Goal: Navigation & Orientation: Find specific page/section

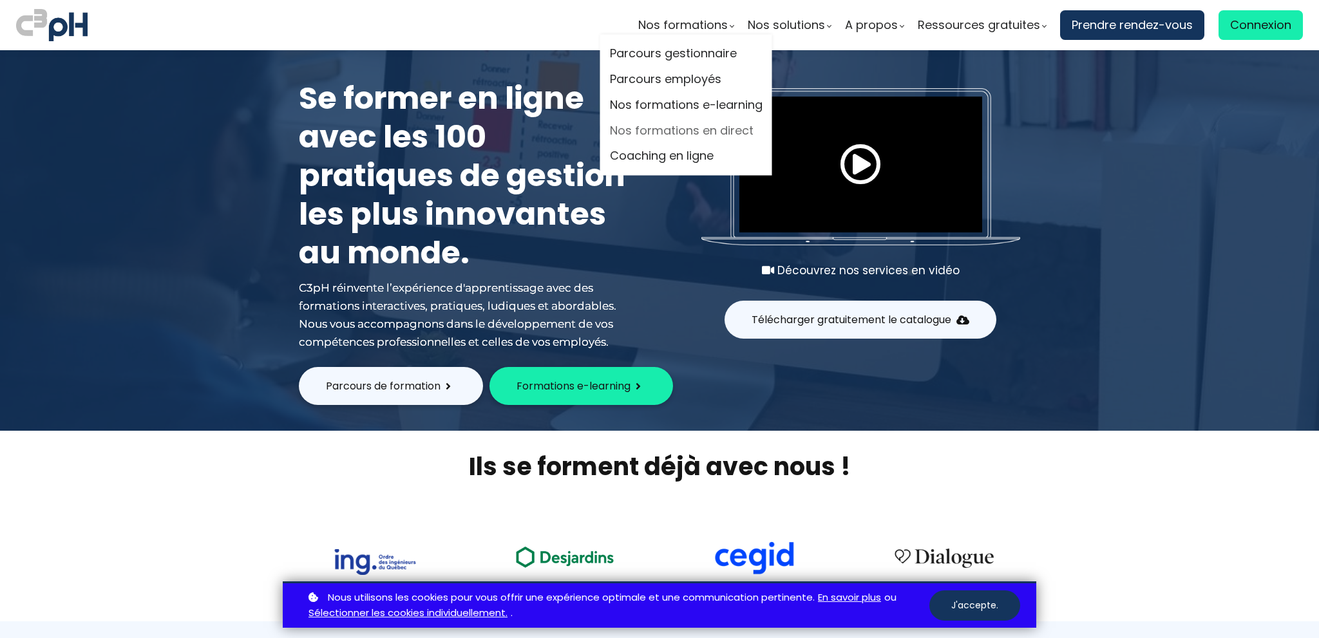
click at [675, 129] on link "Nos formations en direct" at bounding box center [686, 130] width 153 height 19
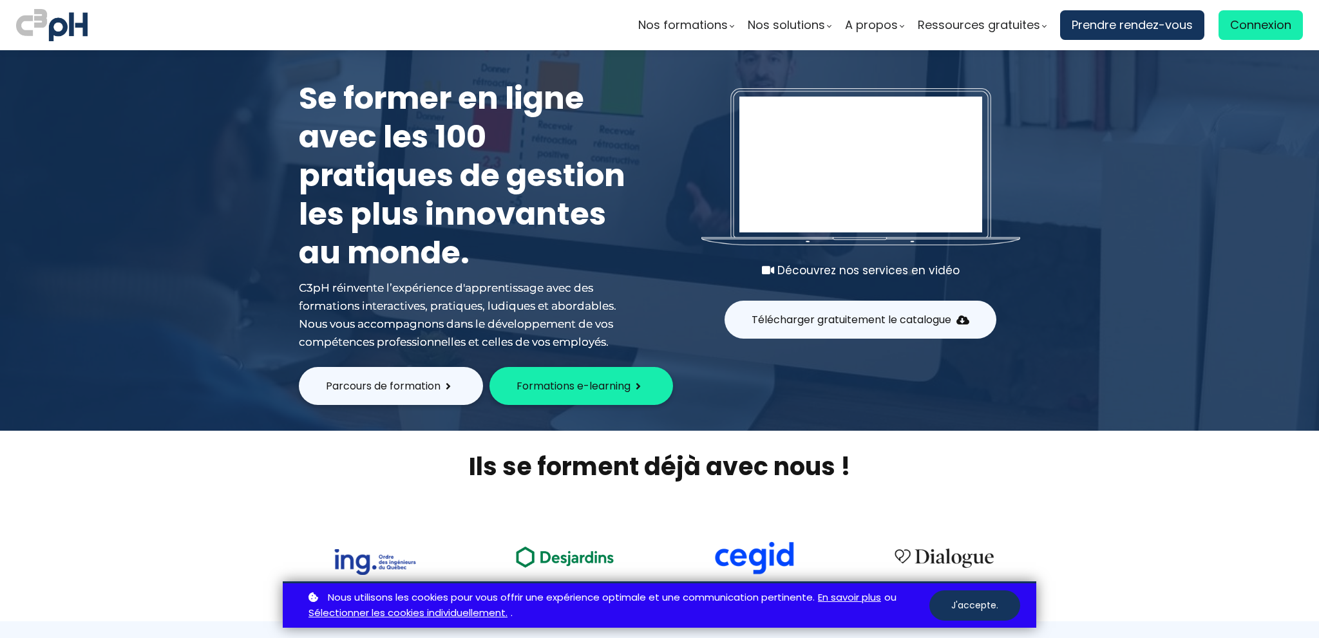
click at [50, 20] on img at bounding box center [52, 24] width 72 height 37
